Goal: Information Seeking & Learning: Find specific fact

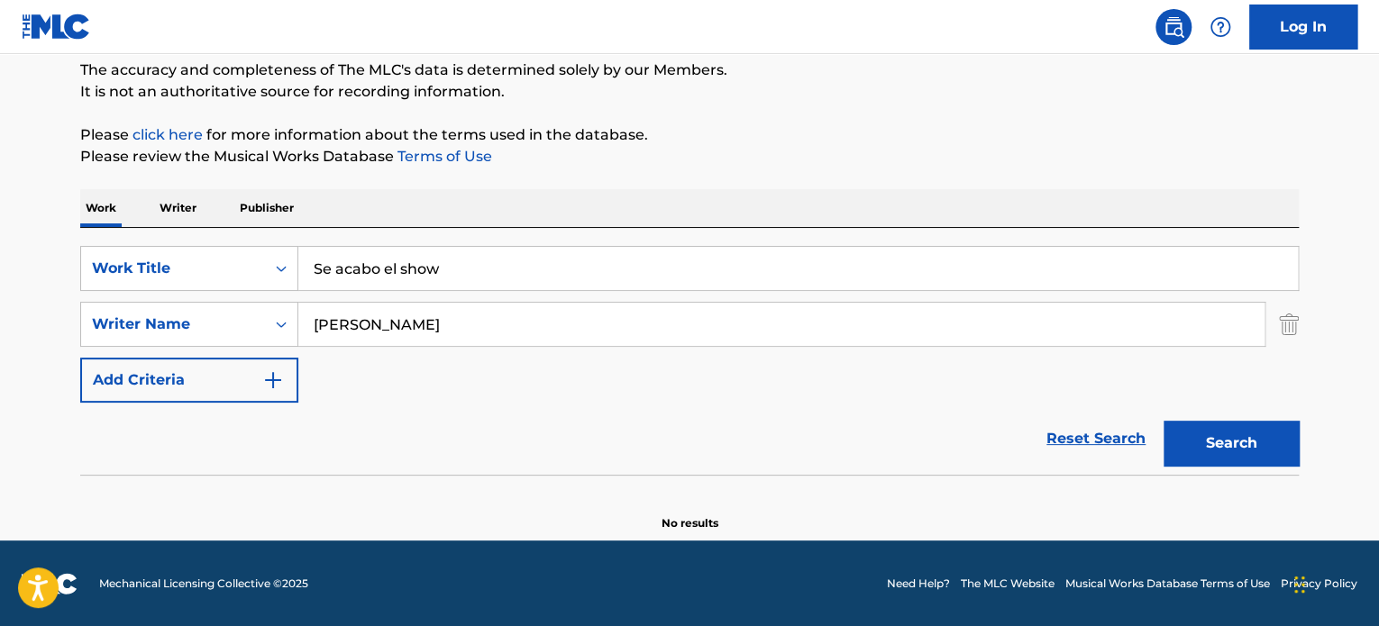
click at [367, 257] on input "Se acabo el show" at bounding box center [797, 268] width 999 height 43
paste input "EL VIENE OTRA VEZ"
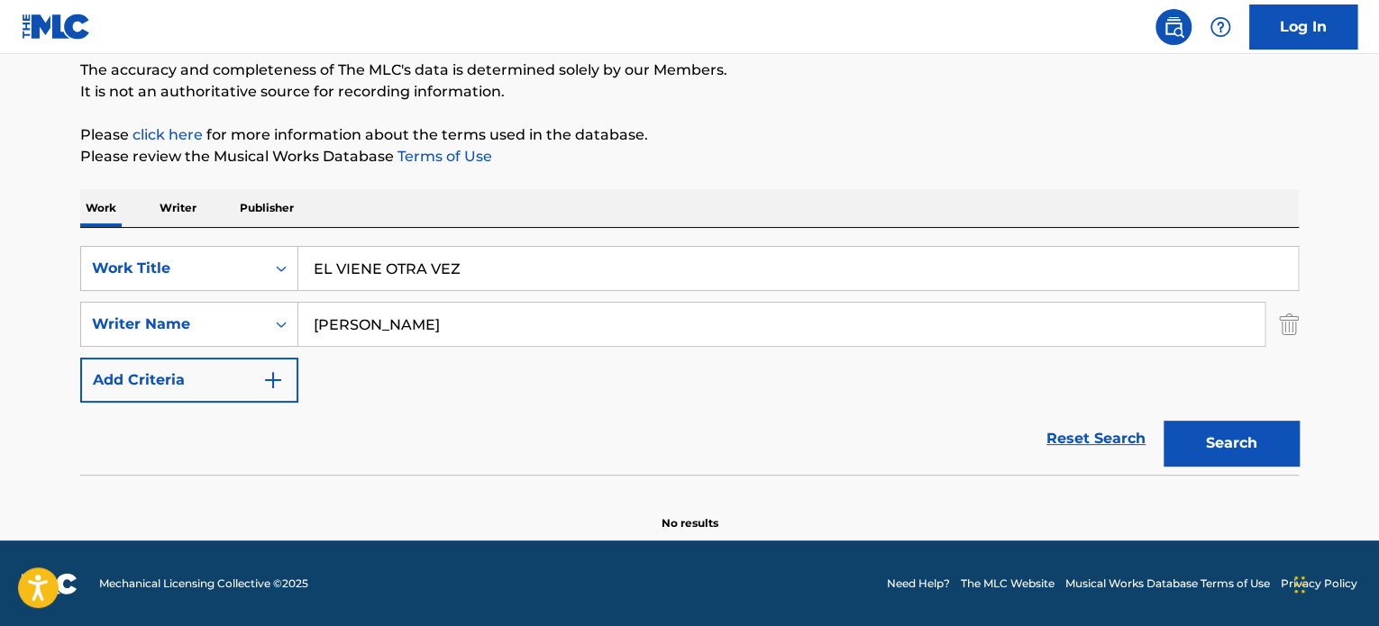
type input "EL VIENE OTRA VEZ"
click at [391, 320] on input "[PERSON_NAME]" at bounding box center [781, 324] width 966 height 43
click at [391, 323] on input "[PERSON_NAME]" at bounding box center [781, 324] width 966 height 43
paste input "[PERSON_NAME]"
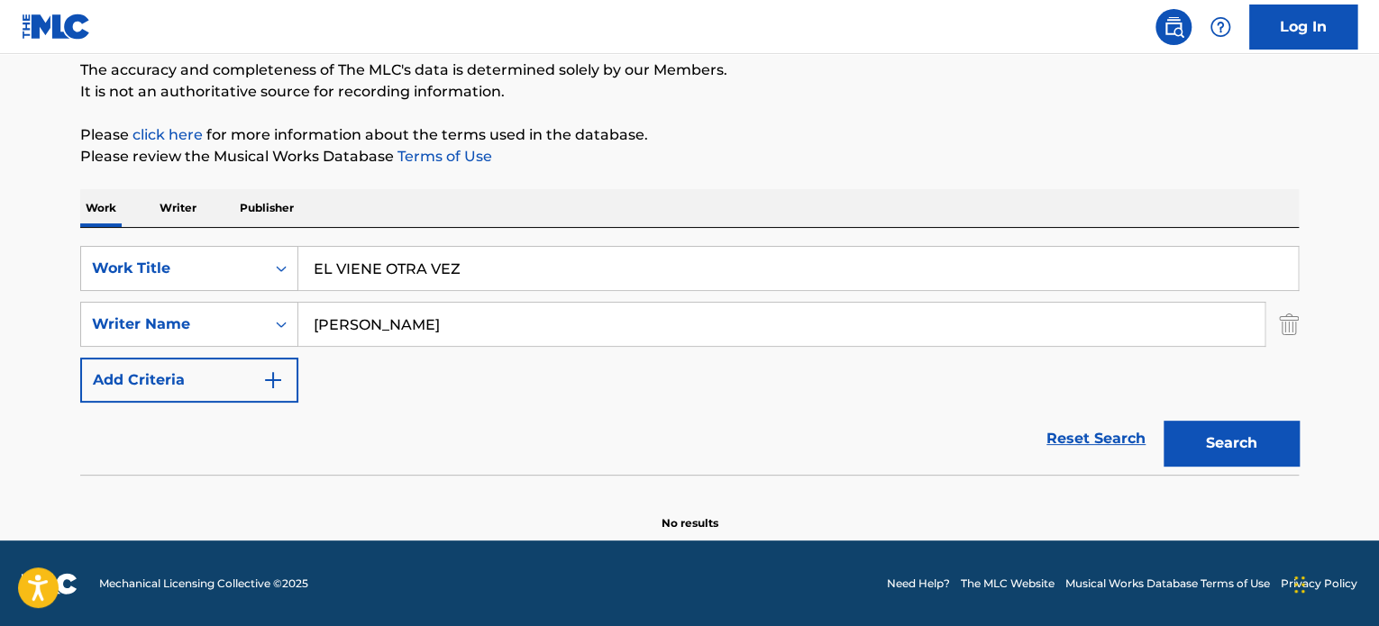
click at [1163, 421] on button "Search" at bounding box center [1230, 443] width 135 height 45
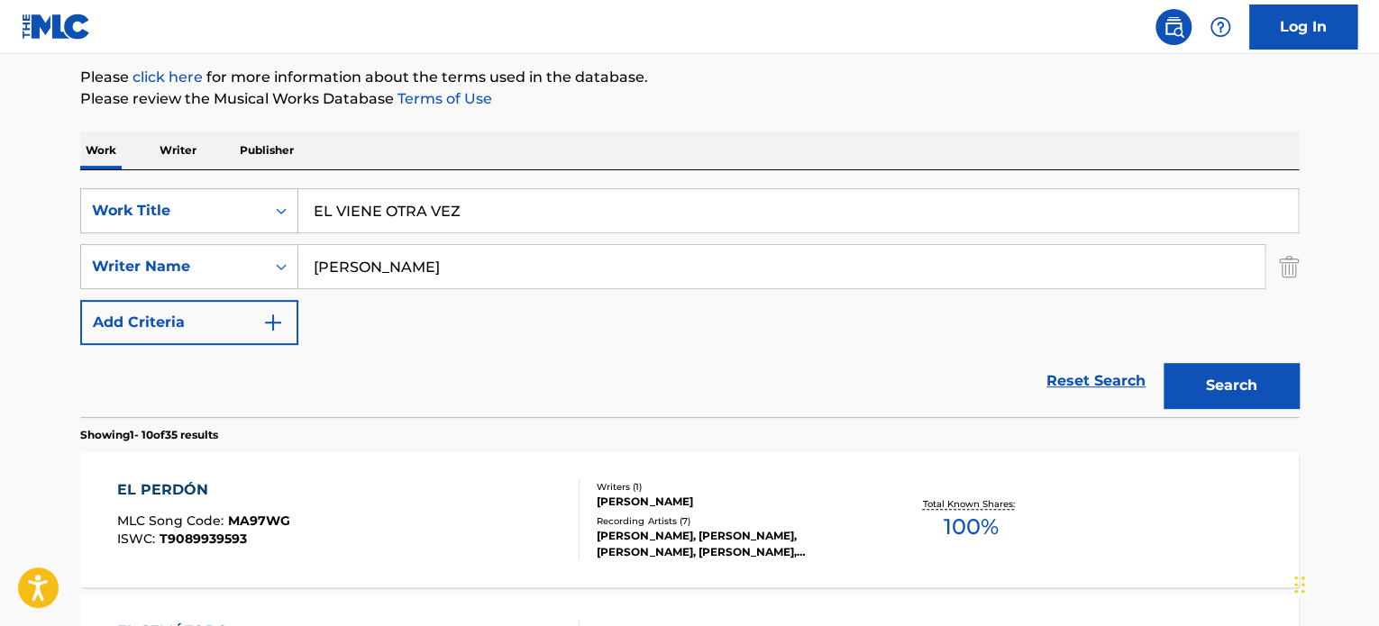
scroll to position [65, 0]
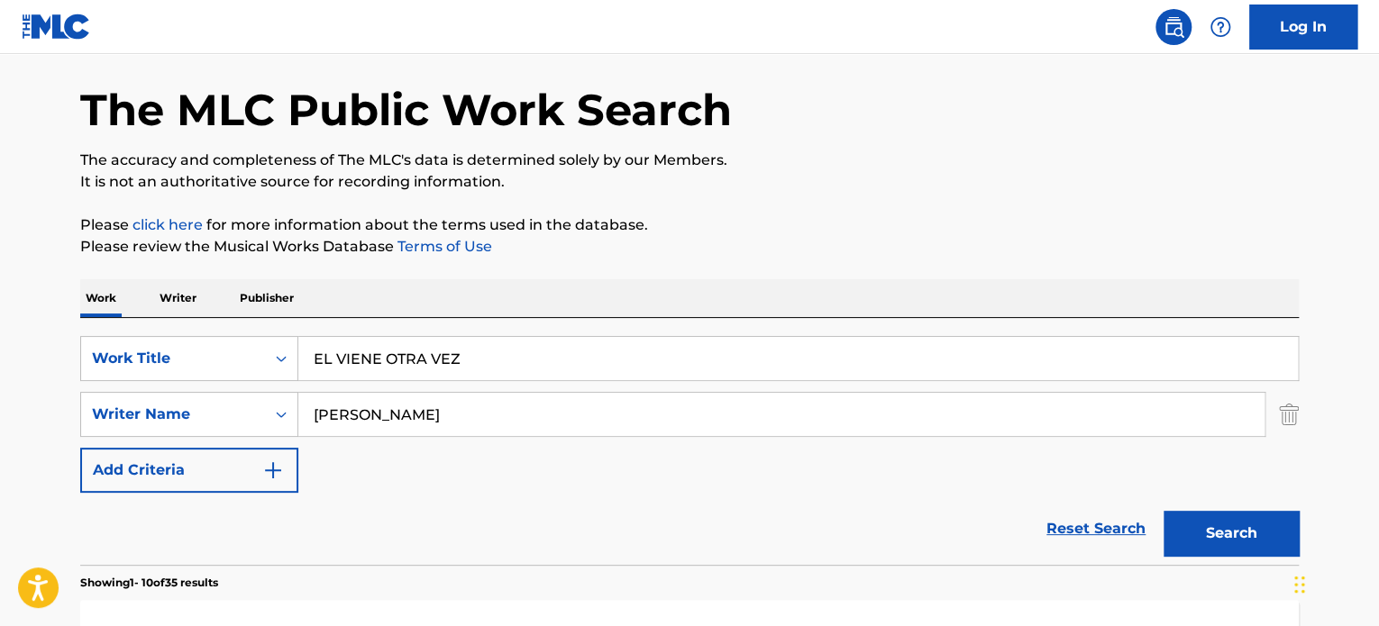
drag, startPoint x: 453, startPoint y: 424, endPoint x: 228, endPoint y: 443, distance: 226.2
click at [228, 443] on div "SearchWithCriteria485190c3-b722-469e-83b0-56e0f8582338 Work Title EL VIENE OTRA…" at bounding box center [689, 414] width 1218 height 157
paste input "D'CLARIO"
type input "D'CLARIO"
click at [345, 360] on input "EL VIENE OTRA VEZ" at bounding box center [797, 358] width 999 height 43
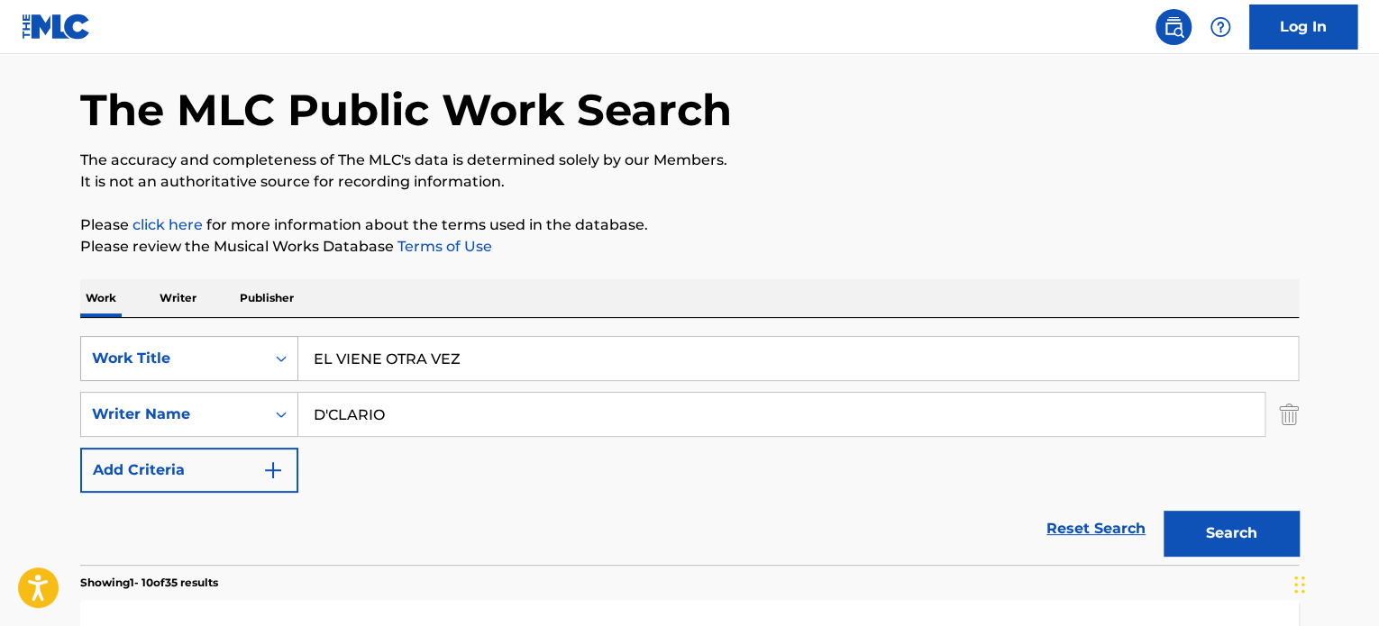
drag, startPoint x: 348, startPoint y: 360, endPoint x: 133, endPoint y: 367, distance: 214.6
click at [148, 367] on div "SearchWithCriteria485190c3-b722-469e-83b0-56e0f8582338 Work Title EL VIENE OTRA…" at bounding box center [689, 358] width 1218 height 45
click at [1163, 511] on button "Search" at bounding box center [1230, 533] width 135 height 45
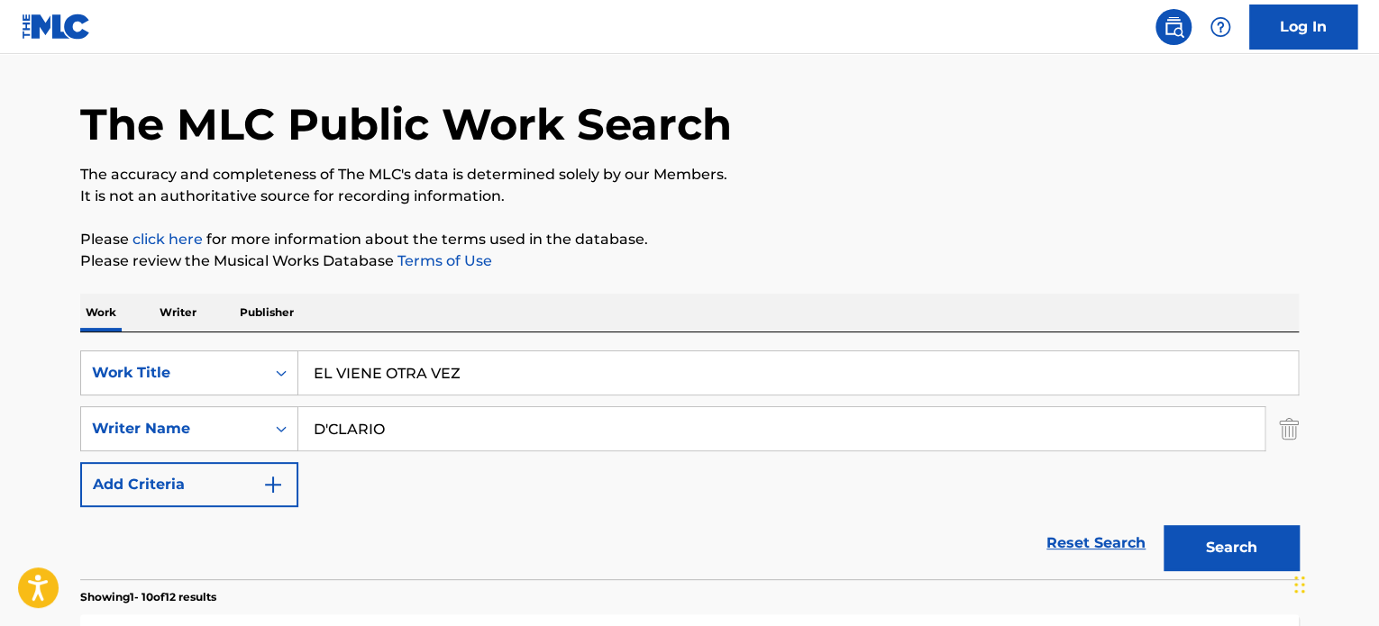
scroll to position [0, 0]
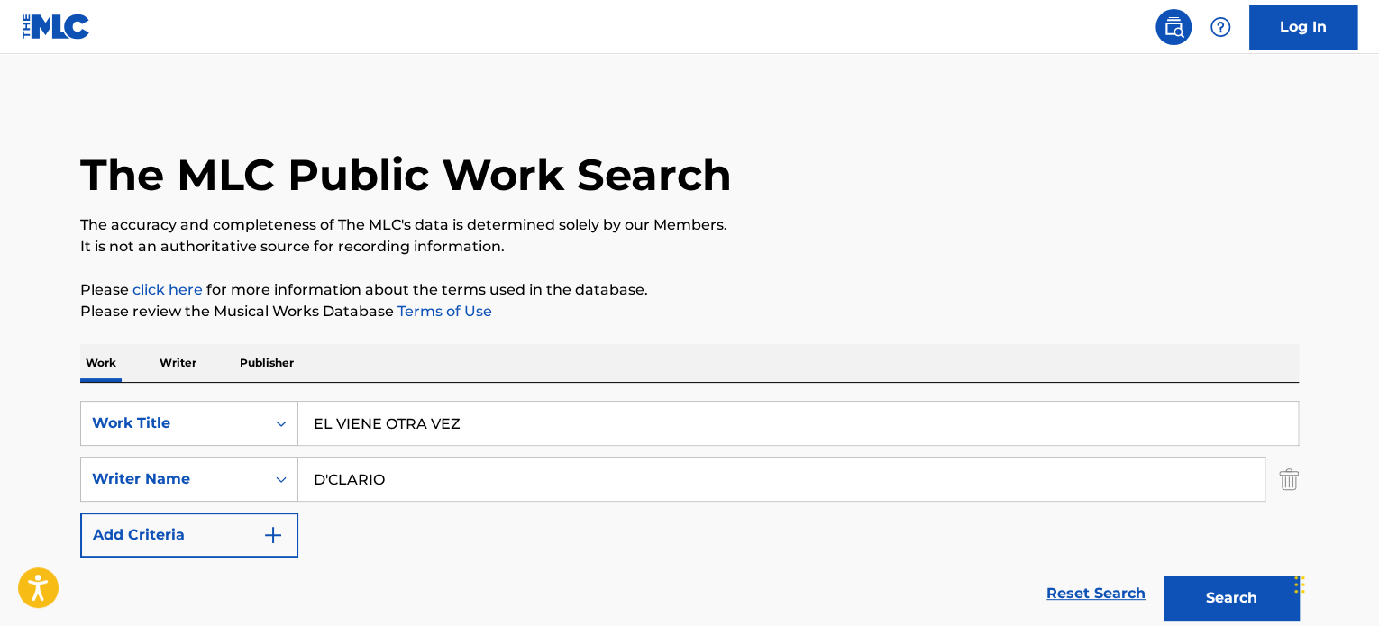
click at [305, 433] on input "EL VIENE OTRA VEZ" at bounding box center [797, 423] width 999 height 43
paste input "HE'S COMING (BACK) AGAIN"
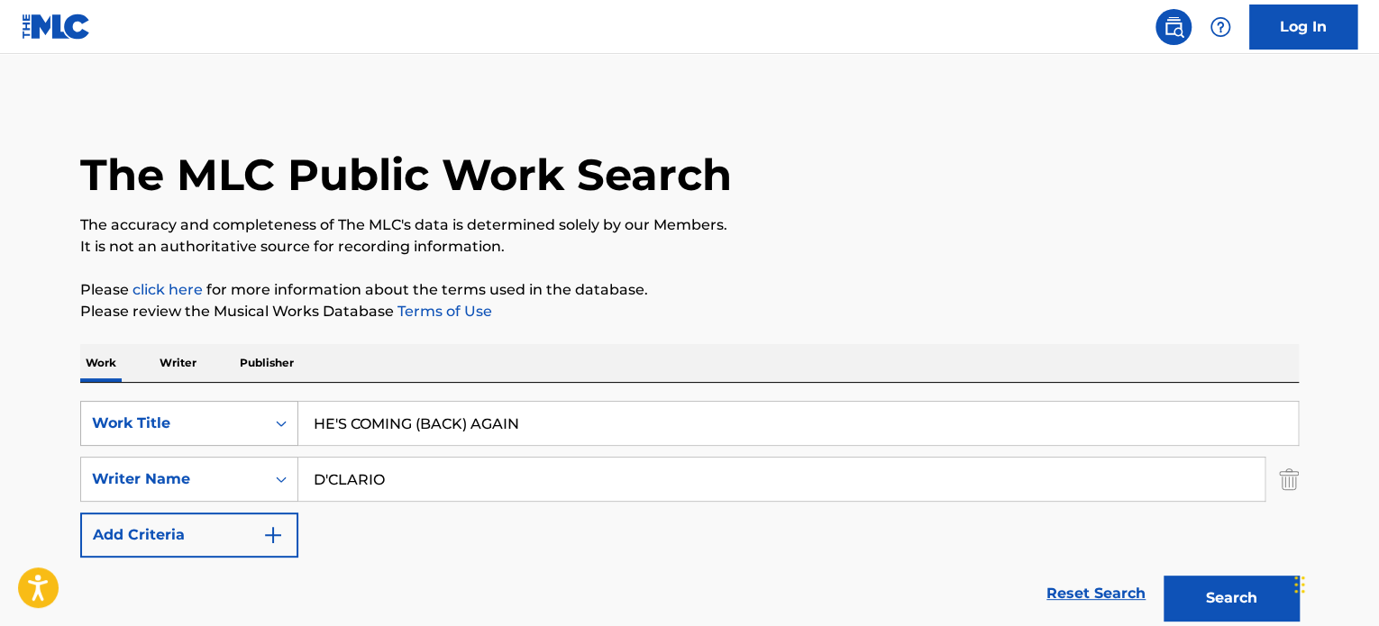
type input "HE'S COMING (BACK) AGAIN"
click at [1163, 576] on button "Search" at bounding box center [1230, 598] width 135 height 45
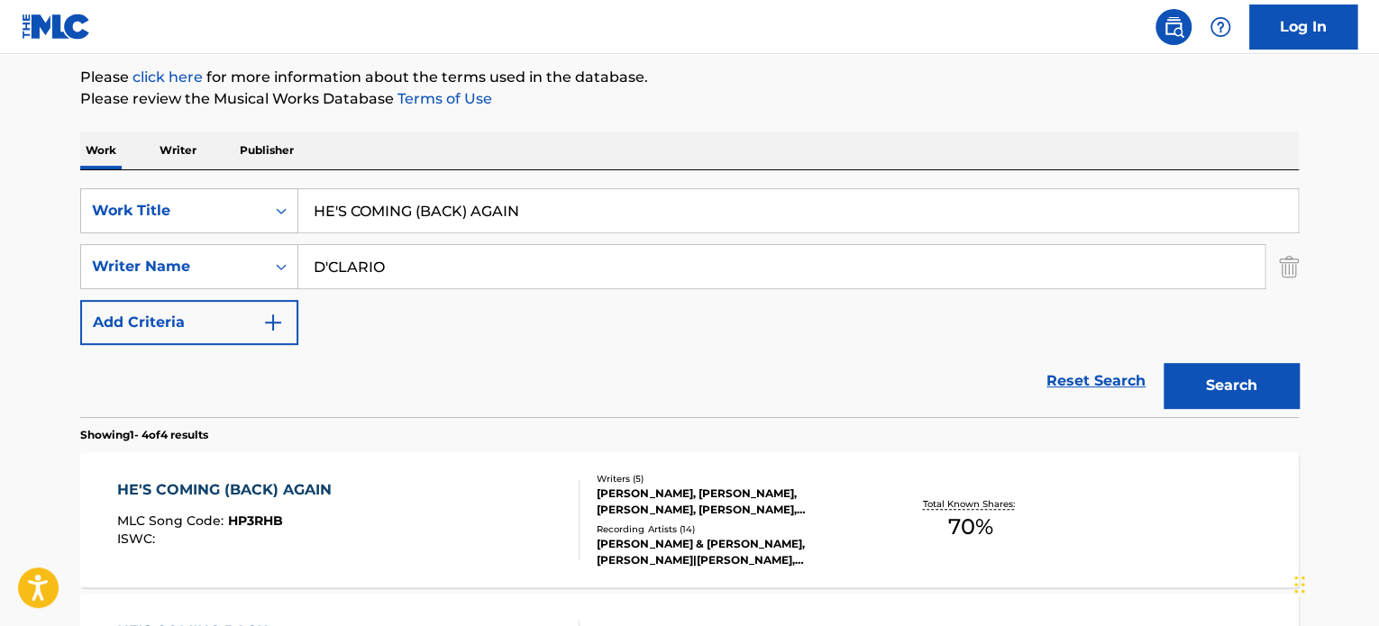
scroll to position [360, 0]
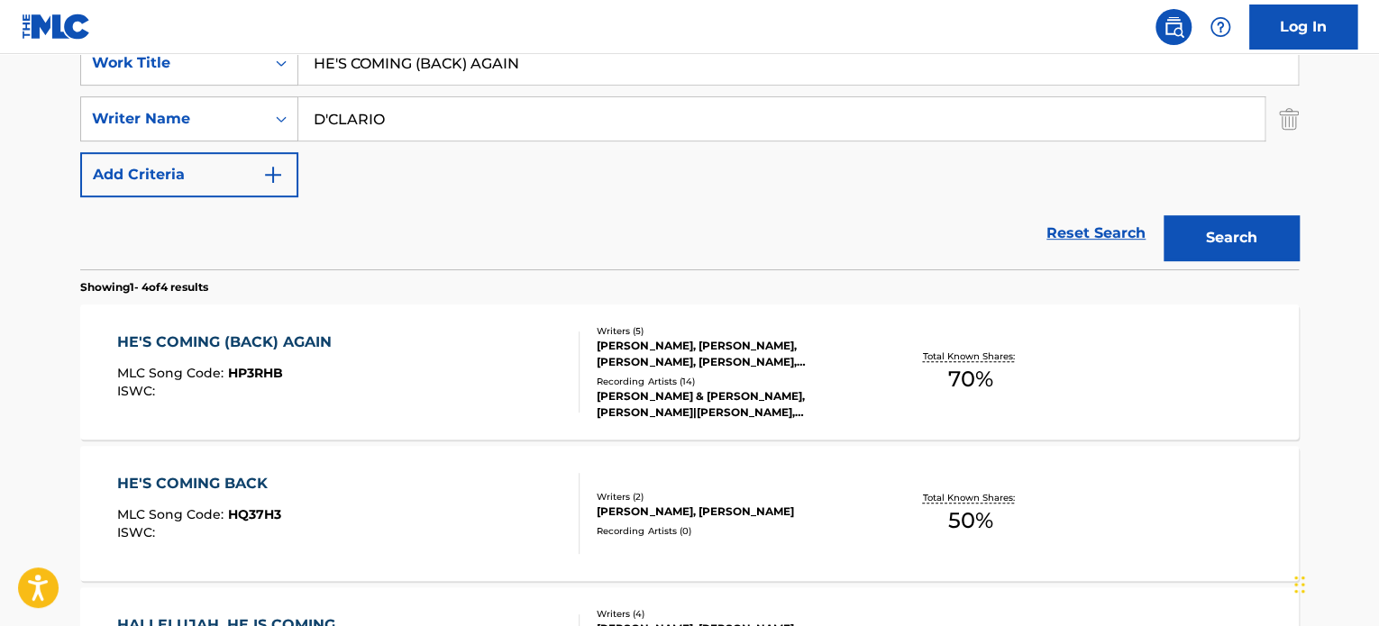
click at [503, 352] on div "HE'S COMING (BACK) AGAIN MLC Song Code : HP3RHB ISWC :" at bounding box center [348, 372] width 463 height 81
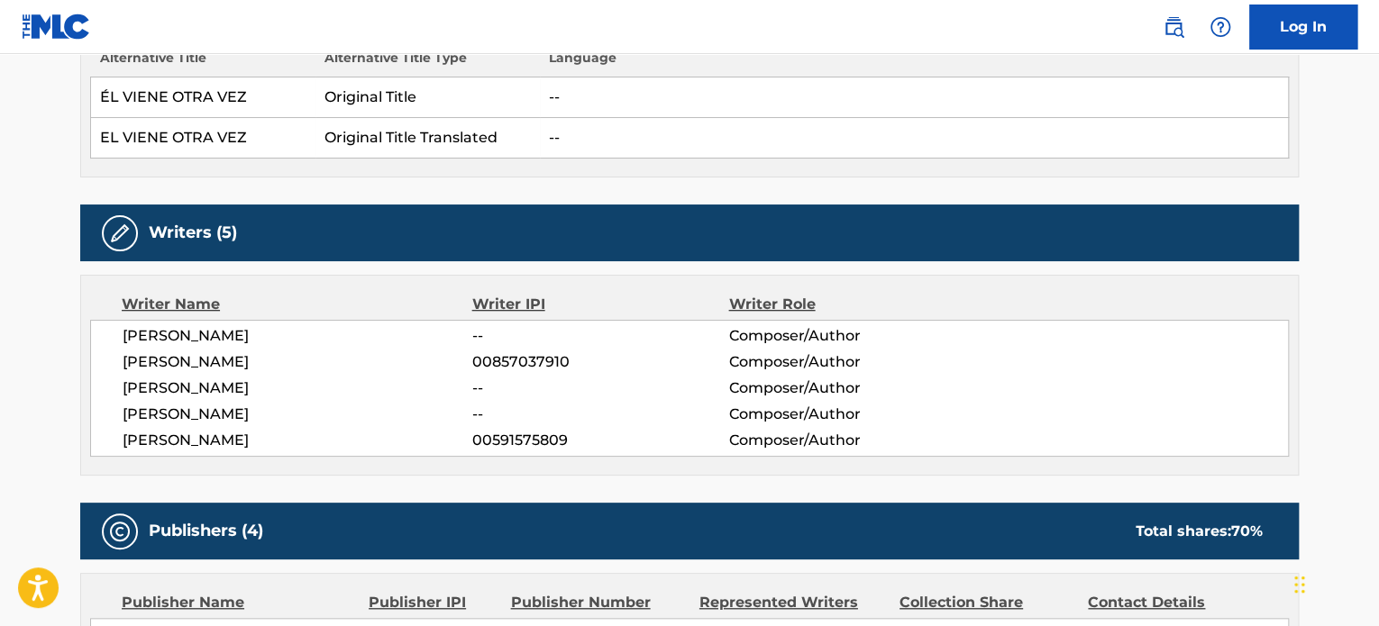
scroll to position [631, 0]
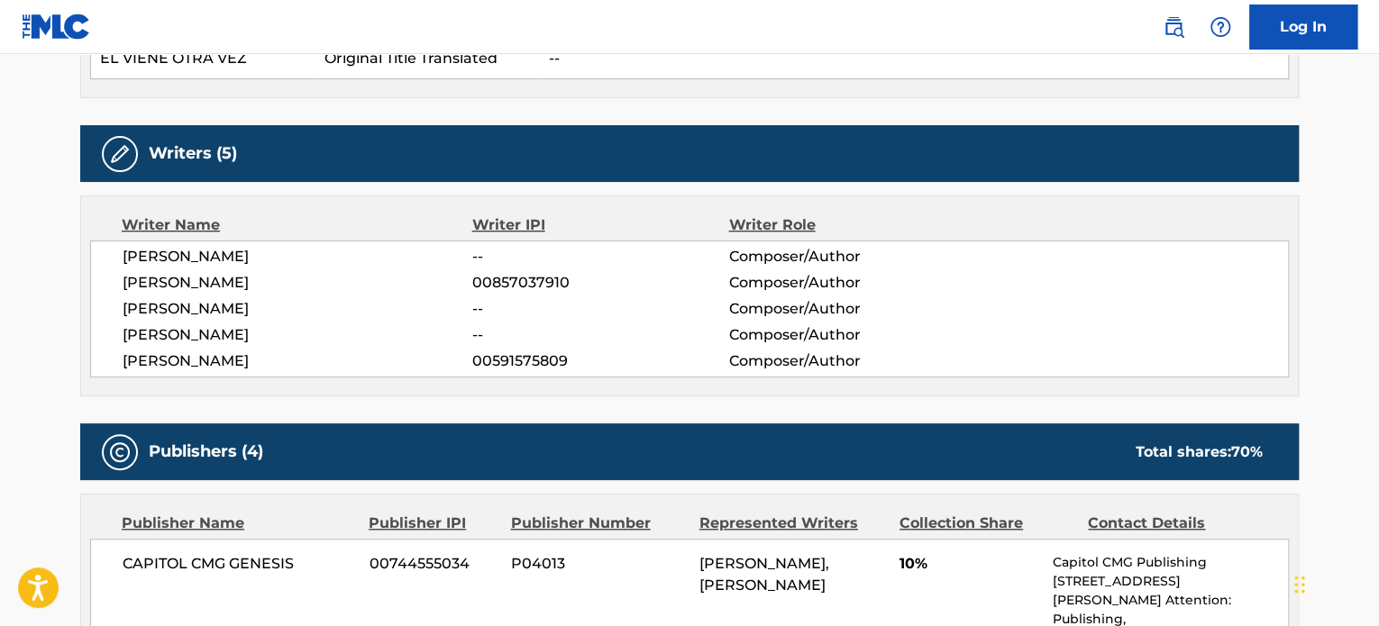
click at [173, 251] on span "[PERSON_NAME]" at bounding box center [298, 257] width 350 height 22
click at [184, 282] on span "[PERSON_NAME]" at bounding box center [298, 283] width 350 height 22
click at [185, 282] on span "[PERSON_NAME]" at bounding box center [298, 283] width 350 height 22
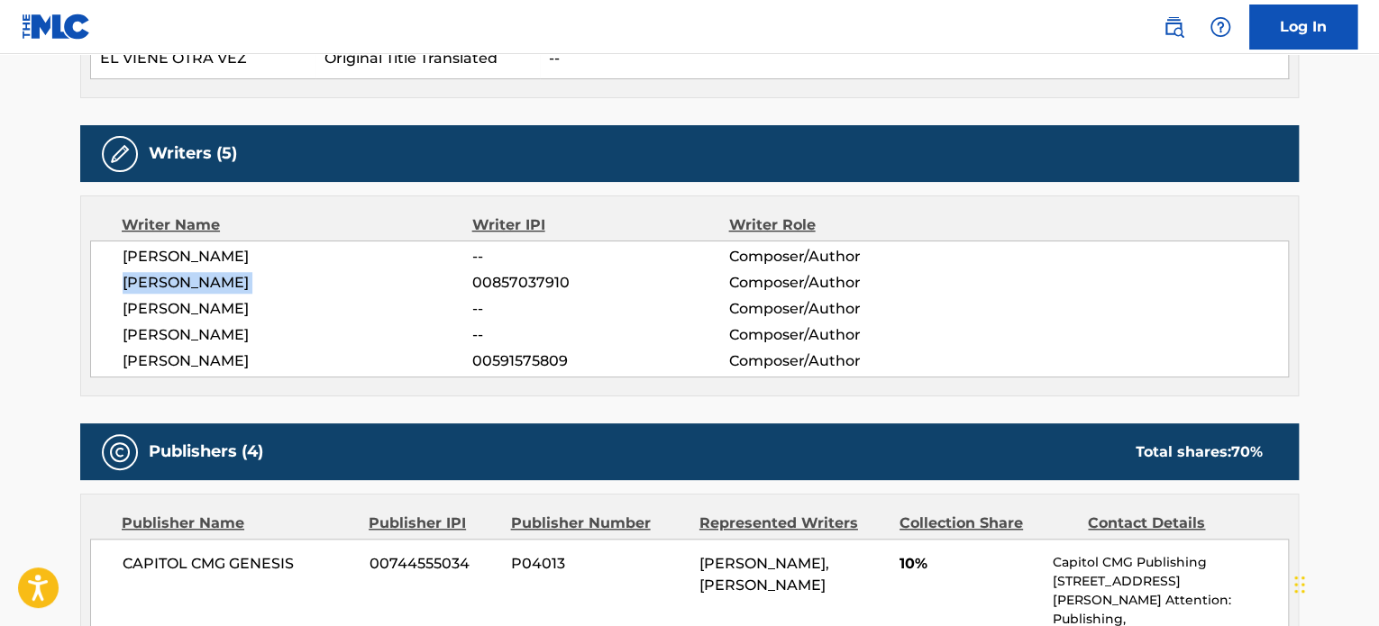
click at [185, 282] on span "[PERSON_NAME]" at bounding box center [298, 283] width 350 height 22
click at [184, 306] on span "[PERSON_NAME]" at bounding box center [298, 309] width 350 height 22
click at [189, 336] on span "[PERSON_NAME]" at bounding box center [298, 335] width 350 height 22
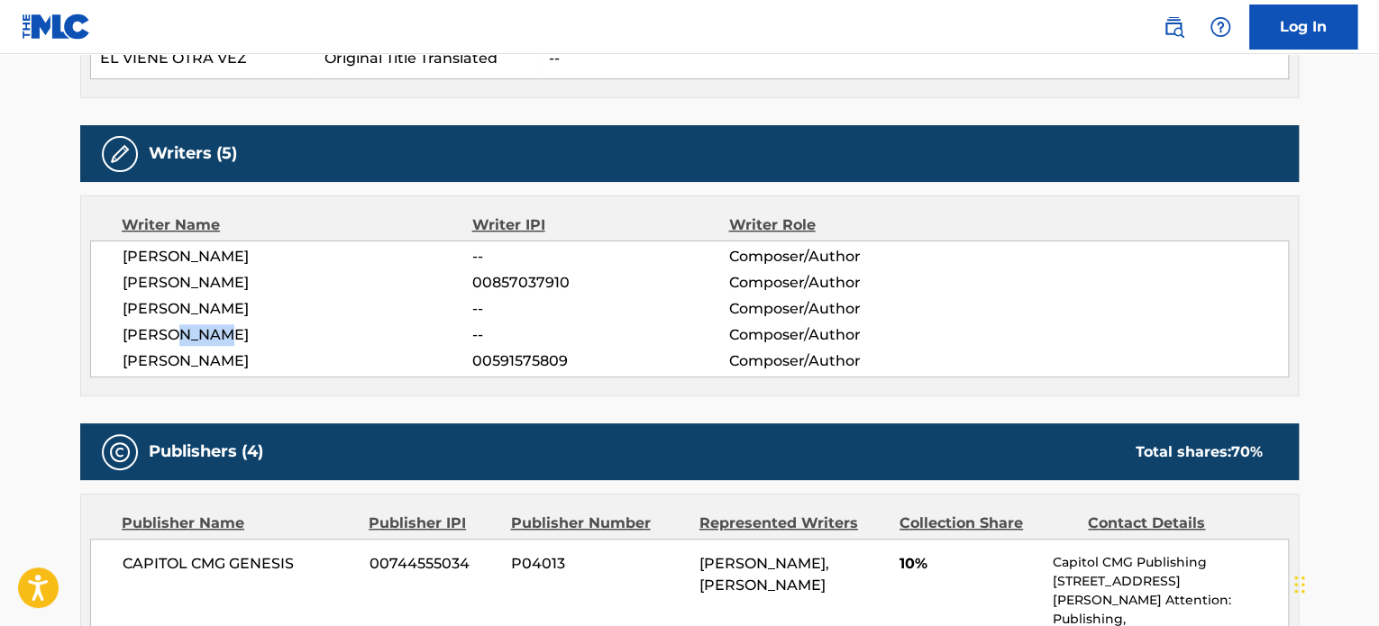
click at [189, 336] on span "[PERSON_NAME]" at bounding box center [298, 335] width 350 height 22
click at [169, 355] on span "[PERSON_NAME]" at bounding box center [298, 362] width 350 height 22
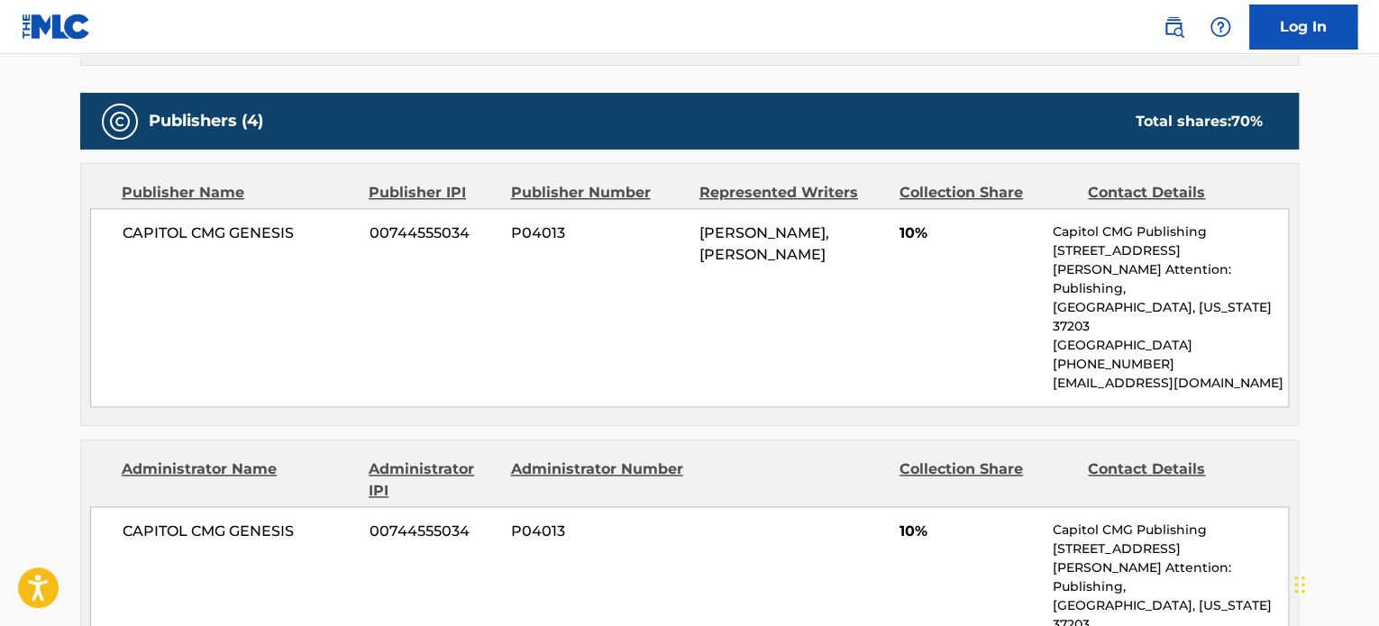
scroll to position [1081, 0]
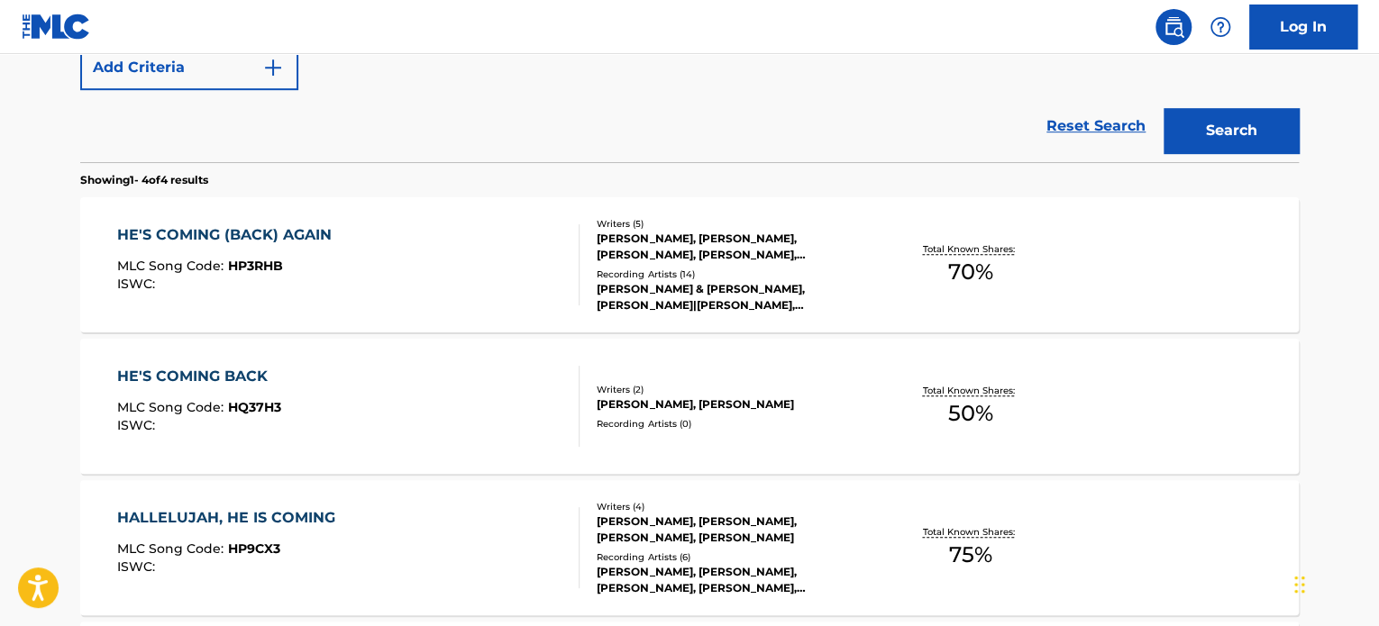
scroll to position [147, 0]
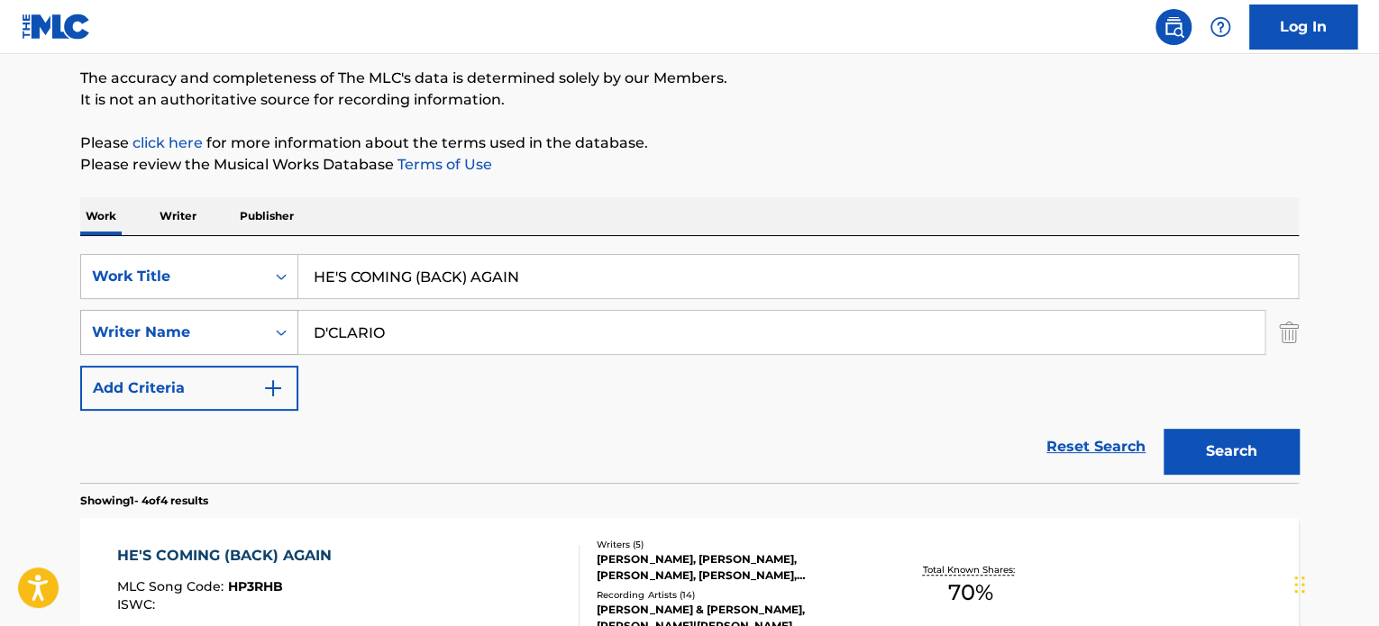
drag, startPoint x: 429, startPoint y: 327, endPoint x: 277, endPoint y: 343, distance: 153.2
click at [280, 343] on div "SearchWithCriteria39eaf936-d3d2-487b-b6a6-1d99d145cd1e Writer Name D'CLARIO" at bounding box center [689, 332] width 1218 height 45
paste input "[PERSON_NAME]"
type input "[PERSON_NAME]"
click at [1163, 429] on button "Search" at bounding box center [1230, 451] width 135 height 45
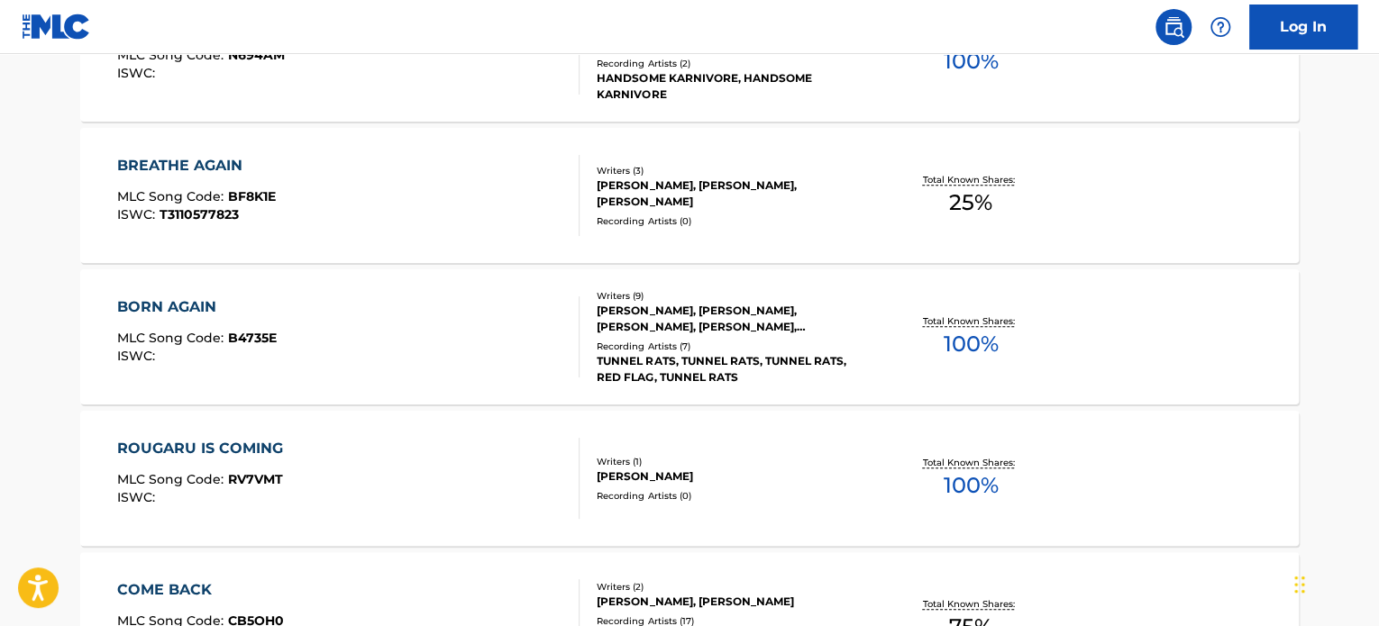
scroll to position [688, 0]
